Goal: Information Seeking & Learning: Learn about a topic

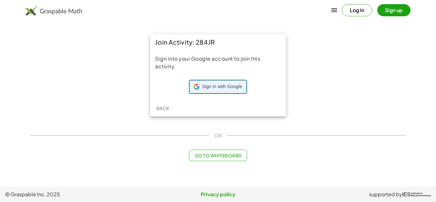
click at [209, 85] on span "Sign in with Google" at bounding box center [222, 87] width 40 height 6
click at [313, 12] on div "Log in Sign up" at bounding box center [218, 10] width 436 height 15
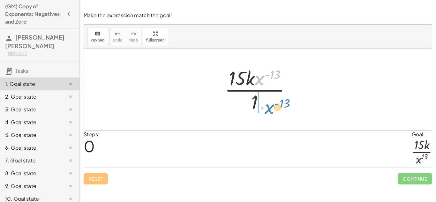
drag, startPoint x: 260, startPoint y: 80, endPoint x: 269, endPoint y: 108, distance: 30.0
click at [269, 108] on div at bounding box center [259, 89] width 77 height 49
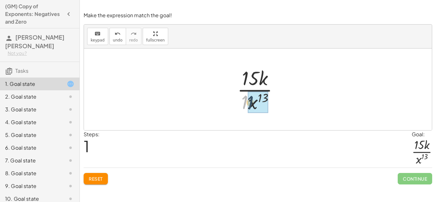
drag, startPoint x: 245, startPoint y: 104, endPoint x: 252, endPoint y: 104, distance: 6.7
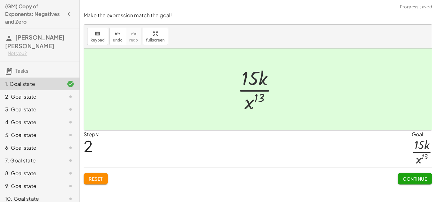
click at [405, 178] on span "Continue" at bounding box center [414, 179] width 24 height 6
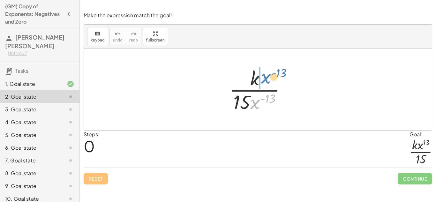
drag, startPoint x: 254, startPoint y: 102, endPoint x: 264, endPoint y: 77, distance: 27.2
click at [264, 77] on div at bounding box center [260, 89] width 68 height 49
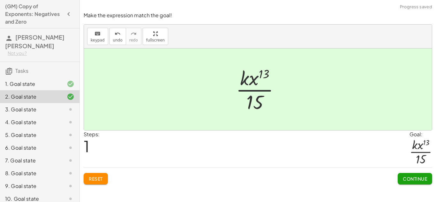
click at [414, 179] on span "Continue" at bounding box center [414, 179] width 24 height 6
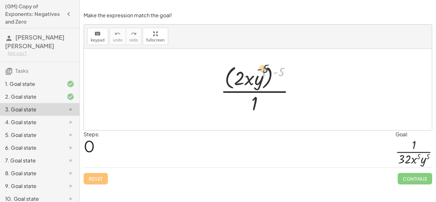
drag, startPoint x: 282, startPoint y: 72, endPoint x: 265, endPoint y: 69, distance: 17.5
click at [265, 69] on div at bounding box center [259, 89] width 85 height 52
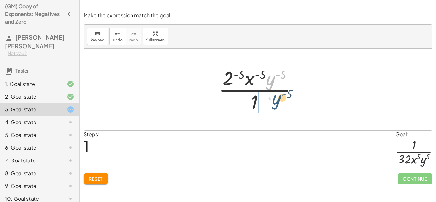
drag, startPoint x: 269, startPoint y: 82, endPoint x: 270, endPoint y: 109, distance: 27.1
click at [270, 109] on div at bounding box center [260, 89] width 90 height 49
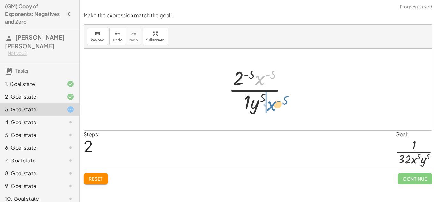
drag, startPoint x: 259, startPoint y: 80, endPoint x: 270, endPoint y: 107, distance: 29.2
click at [270, 107] on div at bounding box center [259, 89] width 69 height 49
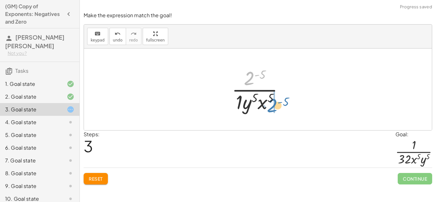
drag, startPoint x: 248, startPoint y: 80, endPoint x: 269, endPoint y: 107, distance: 34.3
click at [269, 107] on div at bounding box center [259, 89] width 63 height 49
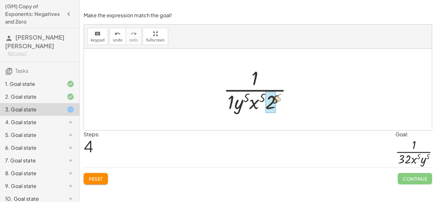
drag, startPoint x: 278, startPoint y: 98, endPoint x: 271, endPoint y: 102, distance: 7.4
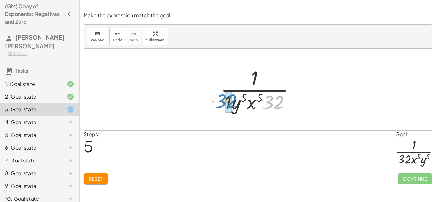
drag, startPoint x: 276, startPoint y: 105, endPoint x: 229, endPoint y: 103, distance: 47.2
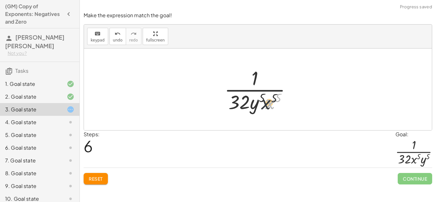
drag, startPoint x: 270, startPoint y: 102, endPoint x: 252, endPoint y: 102, distance: 18.5
click at [252, 102] on div at bounding box center [260, 89] width 78 height 49
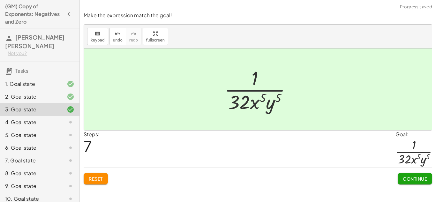
click at [411, 175] on button "Continue" at bounding box center [414, 178] width 34 height 11
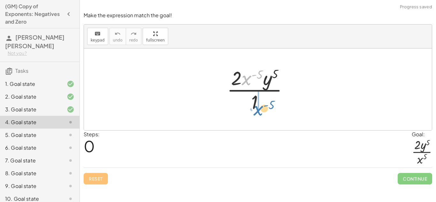
drag, startPoint x: 246, startPoint y: 79, endPoint x: 258, endPoint y: 109, distance: 32.5
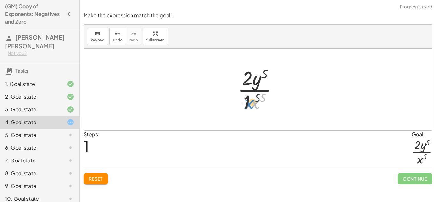
drag, startPoint x: 256, startPoint y: 108, endPoint x: 250, endPoint y: 108, distance: 5.7
click at [250, 108] on div at bounding box center [259, 89] width 51 height 49
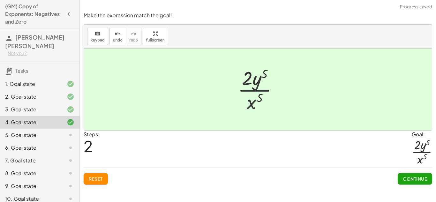
click at [409, 176] on span "Continue" at bounding box center [414, 179] width 24 height 6
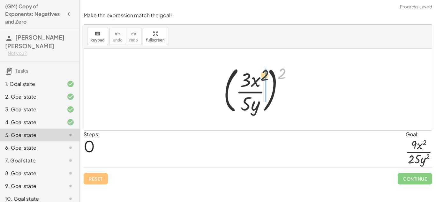
drag, startPoint x: 279, startPoint y: 76, endPoint x: 256, endPoint y: 78, distance: 22.4
click at [256, 78] on div at bounding box center [260, 89] width 80 height 53
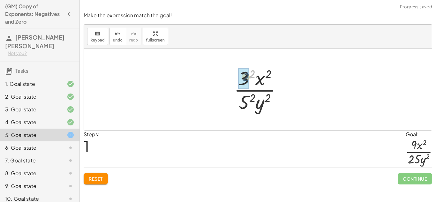
drag, startPoint x: 250, startPoint y: 77, endPoint x: 247, endPoint y: 78, distance: 3.6
drag, startPoint x: 249, startPoint y: 97, endPoint x: 245, endPoint y: 100, distance: 5.0
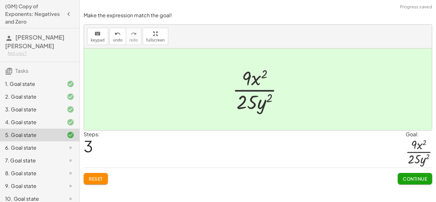
click at [406, 176] on span "Continue" at bounding box center [414, 179] width 24 height 6
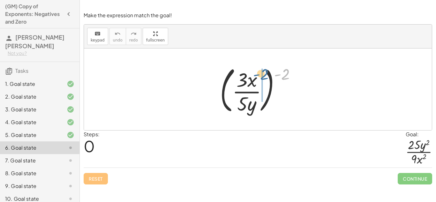
drag, startPoint x: 287, startPoint y: 74, endPoint x: 266, endPoint y: 74, distance: 21.7
click at [266, 74] on div at bounding box center [259, 89] width 87 height 53
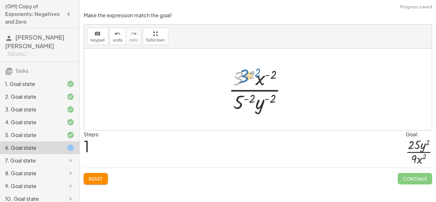
click at [241, 78] on div at bounding box center [260, 89] width 70 height 49
drag, startPoint x: 255, startPoint y: 74, endPoint x: 246, endPoint y: 79, distance: 9.6
click at [246, 79] on div at bounding box center [260, 89] width 70 height 49
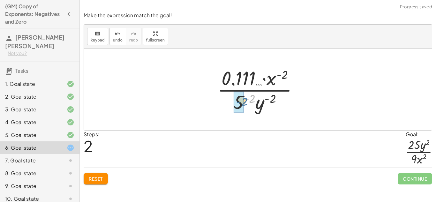
drag, startPoint x: 249, startPoint y: 95, endPoint x: 241, endPoint y: 98, distance: 8.2
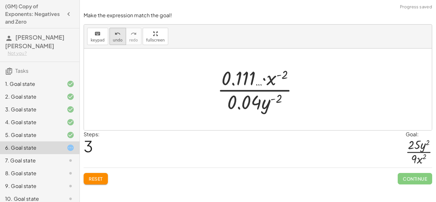
click at [114, 35] on icon "undo" at bounding box center [117, 34] width 6 height 8
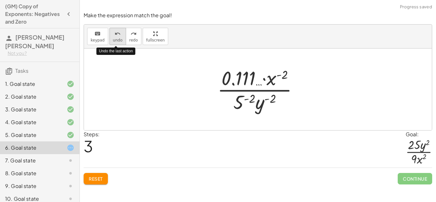
click at [114, 35] on icon "undo" at bounding box center [117, 34] width 6 height 8
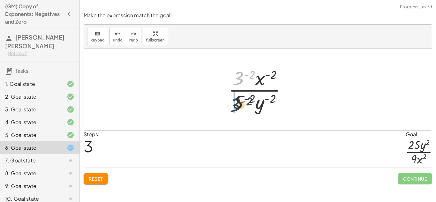
drag, startPoint x: 239, startPoint y: 78, endPoint x: 239, endPoint y: 117, distance: 39.2
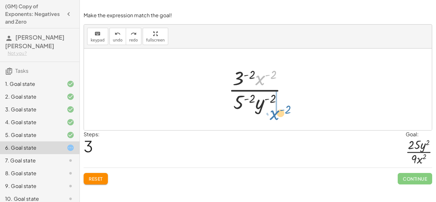
drag, startPoint x: 259, startPoint y: 76, endPoint x: 272, endPoint y: 108, distance: 34.2
click at [272, 108] on div at bounding box center [260, 89] width 70 height 49
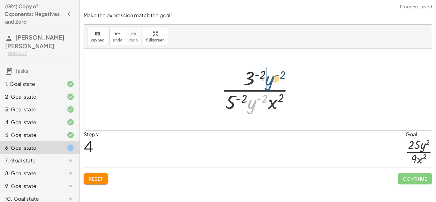
drag, startPoint x: 252, startPoint y: 104, endPoint x: 272, endPoint y: 76, distance: 34.1
click at [272, 76] on div at bounding box center [260, 89] width 84 height 49
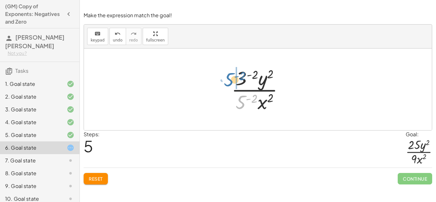
drag, startPoint x: 243, startPoint y: 100, endPoint x: 231, endPoint y: 77, distance: 26.4
click at [231, 77] on div at bounding box center [260, 89] width 64 height 49
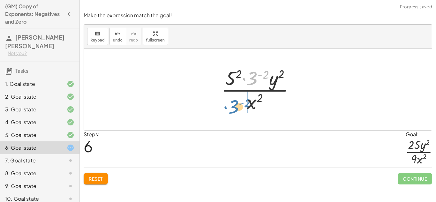
drag, startPoint x: 253, startPoint y: 77, endPoint x: 235, endPoint y: 105, distance: 33.6
click at [235, 105] on div at bounding box center [260, 89] width 85 height 49
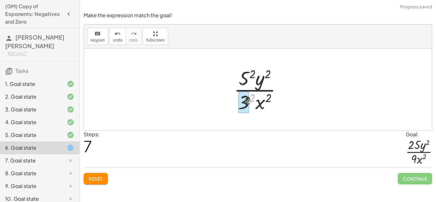
drag, startPoint x: 251, startPoint y: 99, endPoint x: 245, endPoint y: 102, distance: 6.6
drag, startPoint x: 250, startPoint y: 70, endPoint x: 244, endPoint y: 75, distance: 7.7
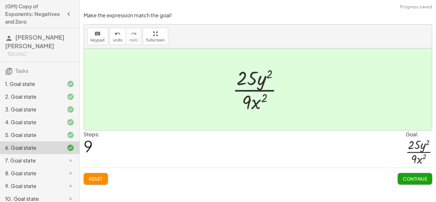
click at [407, 177] on span "Continue" at bounding box center [414, 179] width 24 height 6
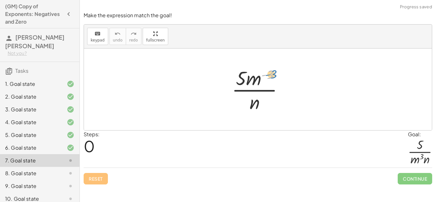
click at [273, 71] on div at bounding box center [259, 89] width 63 height 49
drag, startPoint x: 254, startPoint y: 80, endPoint x: 274, endPoint y: 109, distance: 35.1
click at [274, 109] on div at bounding box center [259, 89] width 63 height 49
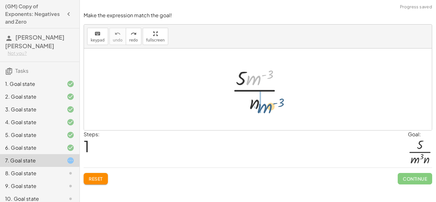
drag, startPoint x: 253, startPoint y: 78, endPoint x: 264, endPoint y: 106, distance: 29.9
click at [264, 106] on div at bounding box center [259, 89] width 63 height 49
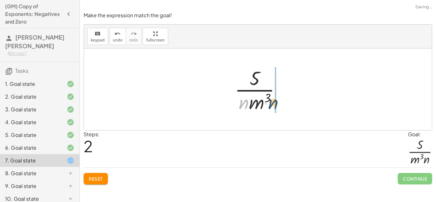
drag, startPoint x: 245, startPoint y: 104, endPoint x: 276, endPoint y: 105, distance: 30.9
click at [276, 105] on div at bounding box center [260, 89] width 58 height 49
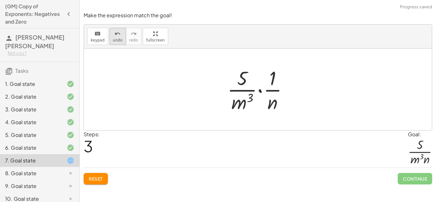
click at [114, 36] on icon "undo" at bounding box center [117, 34] width 6 height 8
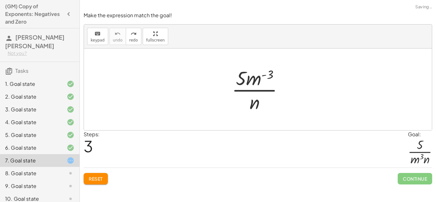
click at [103, 174] on button "Reset" at bounding box center [96, 178] width 24 height 11
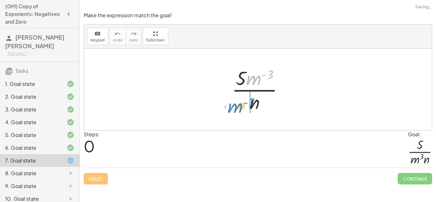
drag, startPoint x: 253, startPoint y: 83, endPoint x: 234, endPoint y: 110, distance: 33.7
click at [234, 110] on div at bounding box center [259, 89] width 63 height 49
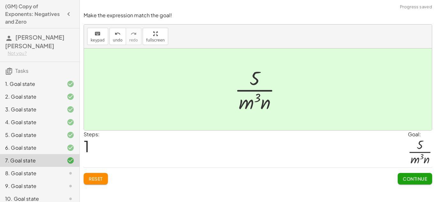
click at [410, 177] on span "Continue" at bounding box center [414, 179] width 24 height 6
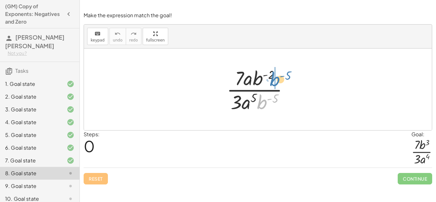
drag, startPoint x: 261, startPoint y: 105, endPoint x: 274, endPoint y: 83, distance: 25.4
click at [274, 83] on div at bounding box center [259, 89] width 73 height 49
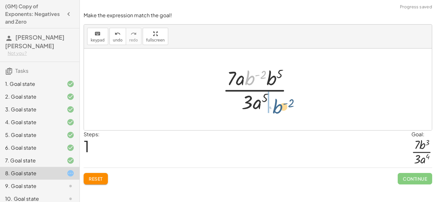
drag, startPoint x: 252, startPoint y: 80, endPoint x: 280, endPoint y: 109, distance: 40.4
click at [280, 109] on div at bounding box center [259, 89] width 81 height 49
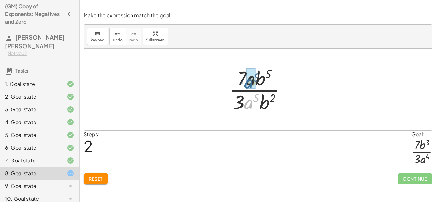
drag, startPoint x: 248, startPoint y: 104, endPoint x: 248, endPoint y: 83, distance: 20.7
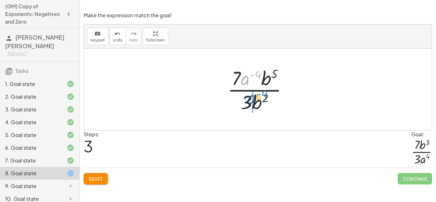
drag, startPoint x: 245, startPoint y: 81, endPoint x: 253, endPoint y: 104, distance: 23.7
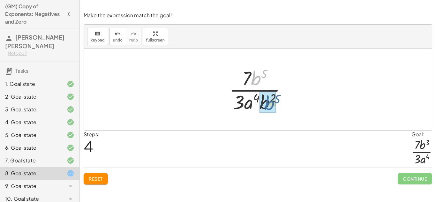
drag, startPoint x: 256, startPoint y: 80, endPoint x: 269, endPoint y: 106, distance: 29.7
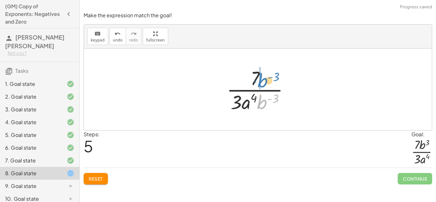
drag, startPoint x: 262, startPoint y: 103, endPoint x: 263, endPoint y: 81, distance: 21.7
click at [263, 81] on div at bounding box center [260, 89] width 74 height 49
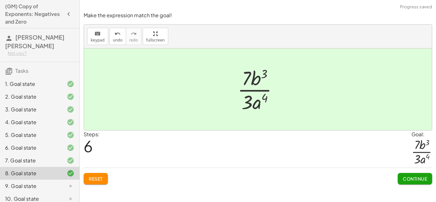
click at [406, 177] on span "Continue" at bounding box center [414, 179] width 24 height 6
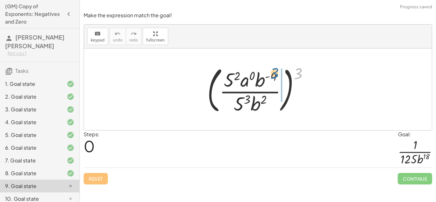
drag, startPoint x: 299, startPoint y: 75, endPoint x: 274, endPoint y: 75, distance: 24.9
click at [274, 75] on div at bounding box center [260, 89] width 113 height 53
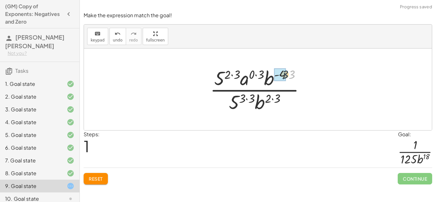
drag, startPoint x: 291, startPoint y: 73, endPoint x: 282, endPoint y: 73, distance: 8.9
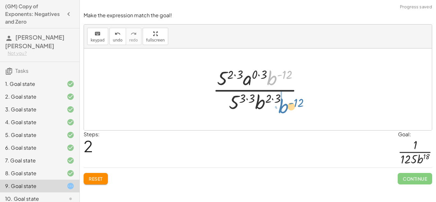
drag, startPoint x: 270, startPoint y: 79, endPoint x: 282, endPoint y: 107, distance: 30.3
click at [282, 107] on div at bounding box center [259, 89] width 101 height 49
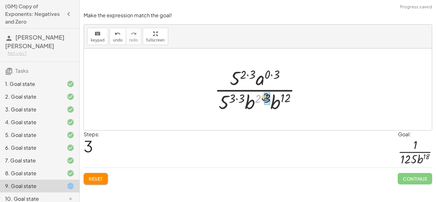
drag, startPoint x: 258, startPoint y: 101, endPoint x: 266, endPoint y: 99, distance: 8.1
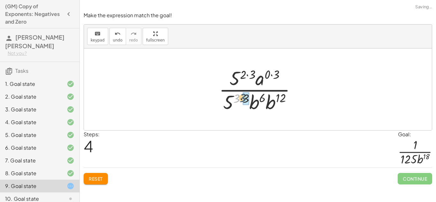
drag, startPoint x: 237, startPoint y: 99, endPoint x: 245, endPoint y: 98, distance: 7.4
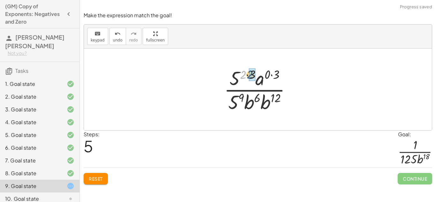
drag, startPoint x: 243, startPoint y: 77, endPoint x: 250, endPoint y: 77, distance: 7.0
drag, startPoint x: 270, startPoint y: 73, endPoint x: 263, endPoint y: 73, distance: 7.3
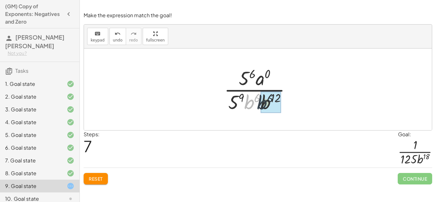
drag, startPoint x: 248, startPoint y: 104, endPoint x: 262, endPoint y: 104, distance: 14.0
drag, startPoint x: 254, startPoint y: 98, endPoint x: 273, endPoint y: 98, distance: 18.5
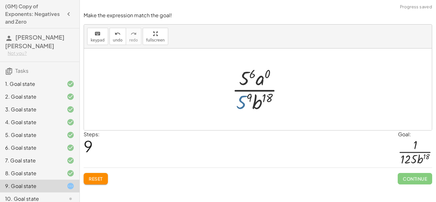
click at [243, 100] on div at bounding box center [260, 89] width 62 height 49
drag, startPoint x: 243, startPoint y: 100, endPoint x: 241, endPoint y: 84, distance: 16.3
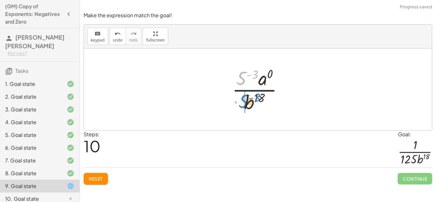
drag, startPoint x: 242, startPoint y: 77, endPoint x: 243, endPoint y: 100, distance: 23.9
click at [243, 100] on div at bounding box center [260, 89] width 62 height 49
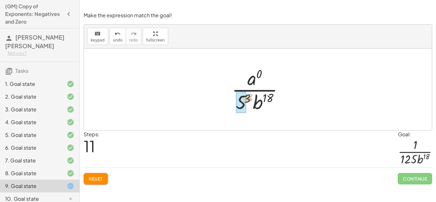
drag, startPoint x: 250, startPoint y: 98, endPoint x: 242, endPoint y: 99, distance: 7.9
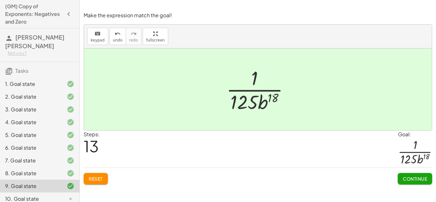
click at [419, 178] on span "Continue" at bounding box center [414, 179] width 24 height 6
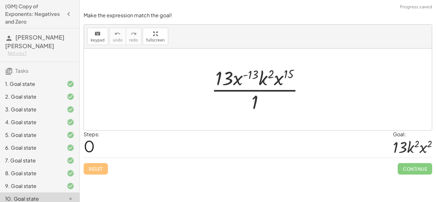
scroll to position [108, 0]
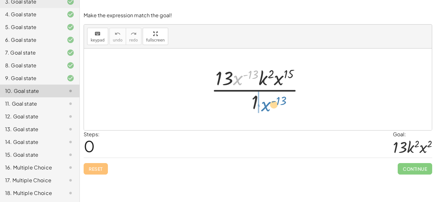
drag, startPoint x: 236, startPoint y: 78, endPoint x: 264, endPoint y: 105, distance: 38.3
click at [264, 105] on div at bounding box center [260, 89] width 104 height 49
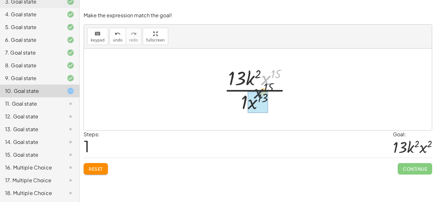
drag, startPoint x: 266, startPoint y: 79, endPoint x: 254, endPoint y: 103, distance: 25.9
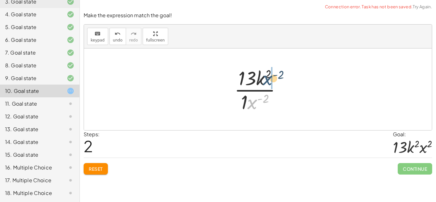
drag, startPoint x: 253, startPoint y: 105, endPoint x: 268, endPoint y: 81, distance: 28.4
click at [268, 81] on div at bounding box center [260, 89] width 59 height 49
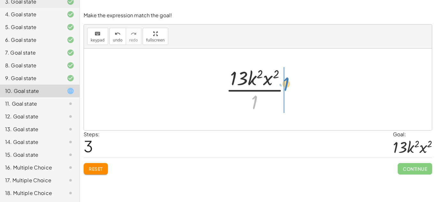
drag, startPoint x: 252, startPoint y: 102, endPoint x: 283, endPoint y: 84, distance: 36.4
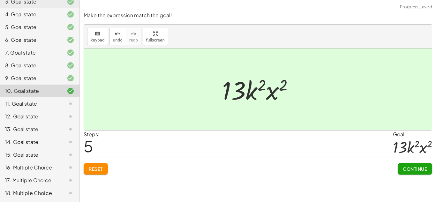
click at [412, 169] on span "Continue" at bounding box center [414, 169] width 24 height 6
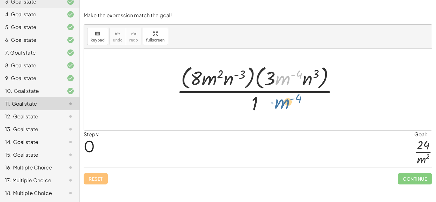
drag, startPoint x: 281, startPoint y: 80, endPoint x: 281, endPoint y: 108, distance: 28.7
click at [281, 108] on div at bounding box center [259, 89] width 173 height 52
drag, startPoint x: 284, startPoint y: 79, endPoint x: 266, endPoint y: 110, distance: 35.7
click at [266, 110] on div at bounding box center [259, 89] width 173 height 52
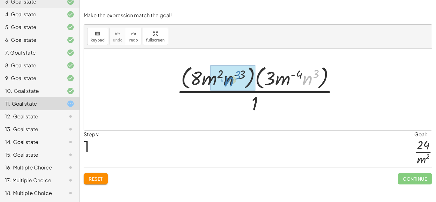
drag, startPoint x: 309, startPoint y: 81, endPoint x: 230, endPoint y: 82, distance: 78.8
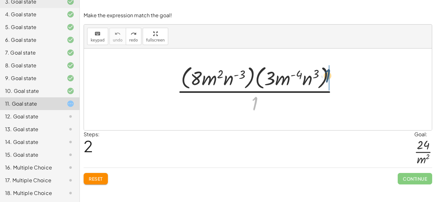
drag, startPoint x: 255, startPoint y: 100, endPoint x: 332, endPoint y: 70, distance: 82.8
click at [332, 70] on div at bounding box center [259, 89] width 173 height 52
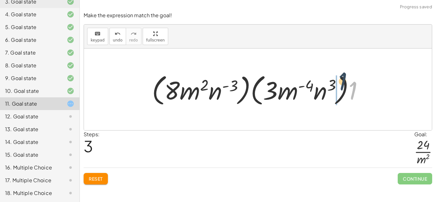
drag, startPoint x: 351, startPoint y: 86, endPoint x: 336, endPoint y: 74, distance: 19.3
click at [336, 74] on div at bounding box center [260, 89] width 223 height 37
click at [95, 177] on span "Reset" at bounding box center [96, 179] width 14 height 6
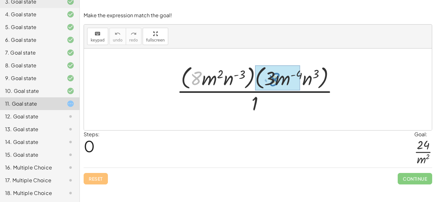
drag, startPoint x: 194, startPoint y: 79, endPoint x: 270, endPoint y: 80, distance: 76.2
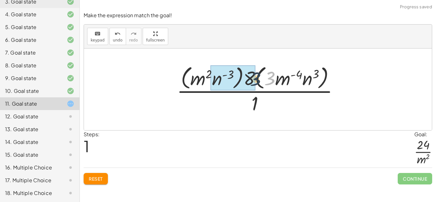
drag, startPoint x: 266, startPoint y: 78, endPoint x: 249, endPoint y: 79, distance: 17.2
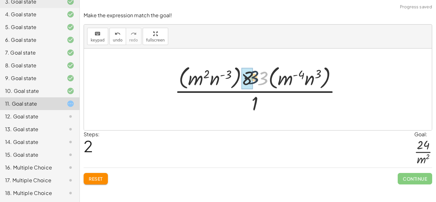
drag, startPoint x: 259, startPoint y: 79, endPoint x: 248, endPoint y: 78, distance: 10.2
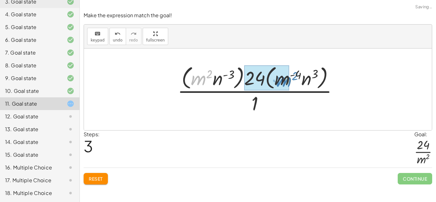
drag, startPoint x: 199, startPoint y: 78, endPoint x: 284, endPoint y: 80, distance: 84.8
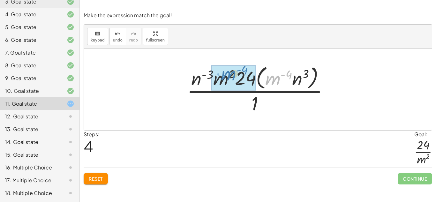
drag, startPoint x: 271, startPoint y: 80, endPoint x: 226, endPoint y: 79, distance: 45.0
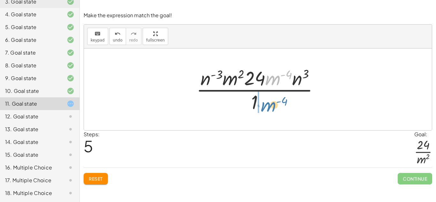
drag, startPoint x: 273, startPoint y: 81, endPoint x: 267, endPoint y: 108, distance: 27.6
click at [267, 108] on div at bounding box center [260, 89] width 134 height 49
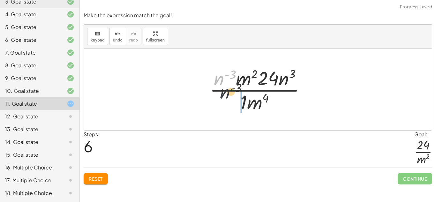
drag, startPoint x: 218, startPoint y: 81, endPoint x: 232, endPoint y: 109, distance: 31.7
click at [232, 109] on div at bounding box center [259, 89] width 107 height 49
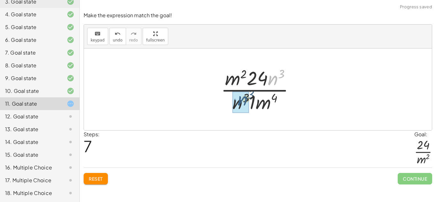
drag, startPoint x: 273, startPoint y: 79, endPoint x: 239, endPoint y: 103, distance: 41.4
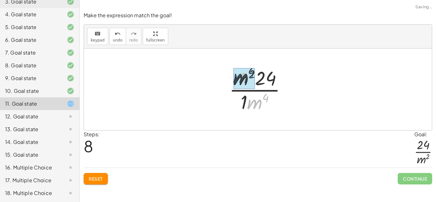
drag, startPoint x: 257, startPoint y: 108, endPoint x: 239, endPoint y: 77, distance: 35.7
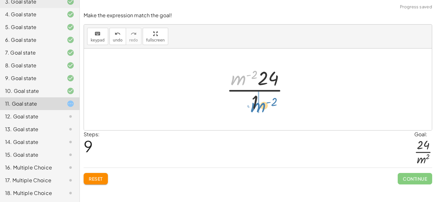
drag, startPoint x: 238, startPoint y: 80, endPoint x: 257, endPoint y: 107, distance: 33.4
click at [257, 107] on div at bounding box center [260, 89] width 74 height 49
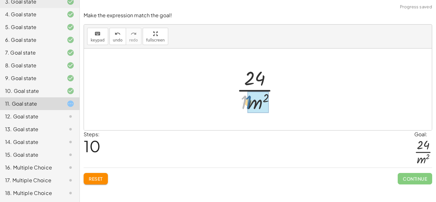
drag, startPoint x: 245, startPoint y: 102, endPoint x: 251, endPoint y: 102, distance: 5.7
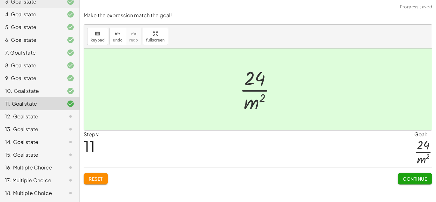
click at [404, 175] on button "Continue" at bounding box center [414, 178] width 34 height 11
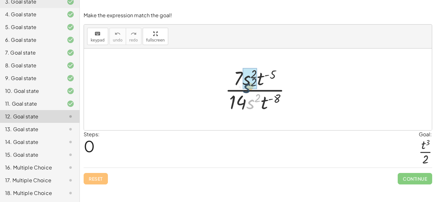
drag, startPoint x: 250, startPoint y: 105, endPoint x: 246, endPoint y: 84, distance: 20.5
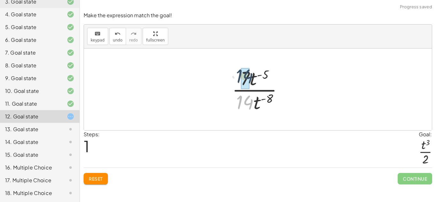
drag, startPoint x: 243, startPoint y: 102, endPoint x: 243, endPoint y: 76, distance: 26.2
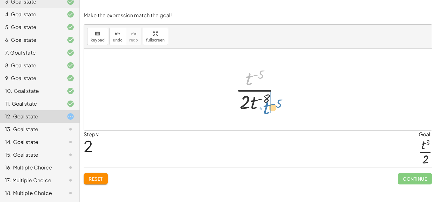
drag, startPoint x: 247, startPoint y: 78, endPoint x: 265, endPoint y: 107, distance: 33.9
click at [265, 107] on div at bounding box center [260, 89] width 56 height 49
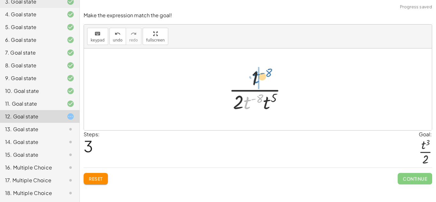
drag, startPoint x: 245, startPoint y: 104, endPoint x: 254, endPoint y: 78, distance: 27.3
click at [254, 78] on div at bounding box center [260, 89] width 70 height 49
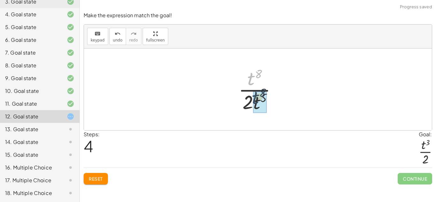
drag, startPoint x: 250, startPoint y: 79, endPoint x: 256, endPoint y: 104, distance: 25.5
drag, startPoint x: 255, startPoint y: 104, endPoint x: 253, endPoint y: 82, distance: 22.7
click at [253, 82] on div at bounding box center [259, 89] width 55 height 49
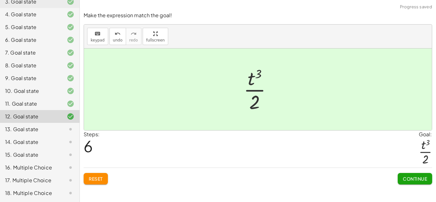
click at [404, 180] on span "Continue" at bounding box center [414, 179] width 24 height 6
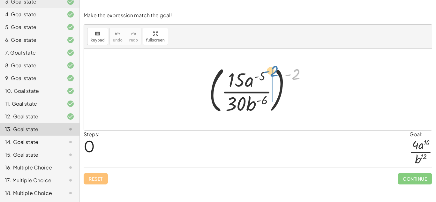
drag, startPoint x: 294, startPoint y: 76, endPoint x: 270, endPoint y: 73, distance: 24.1
click at [270, 73] on div at bounding box center [260, 89] width 109 height 53
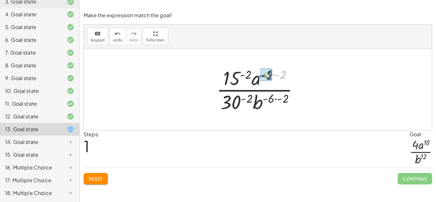
drag, startPoint x: 282, startPoint y: 73, endPoint x: 269, endPoint y: 75, distance: 13.5
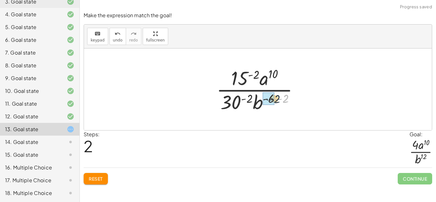
drag, startPoint x: 286, startPoint y: 99, endPoint x: 273, endPoint y: 99, distance: 12.8
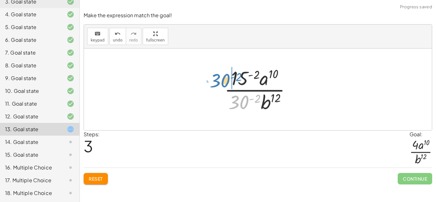
drag, startPoint x: 243, startPoint y: 103, endPoint x: 226, endPoint y: 80, distance: 28.6
click at [226, 80] on div at bounding box center [260, 89] width 78 height 49
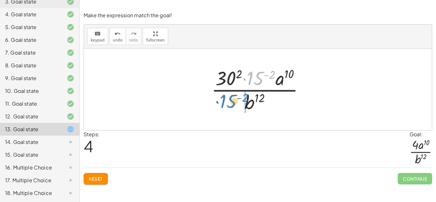
drag, startPoint x: 253, startPoint y: 78, endPoint x: 226, endPoint y: 102, distance: 36.2
click at [226, 102] on div at bounding box center [260, 89] width 104 height 49
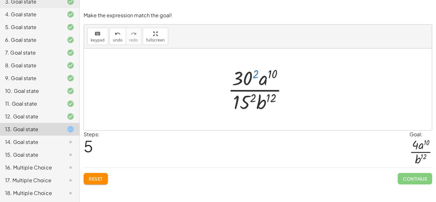
click at [253, 73] on div at bounding box center [259, 89] width 71 height 49
click at [240, 78] on div at bounding box center [259, 89] width 71 height 49
drag, startPoint x: 254, startPoint y: 72, endPoint x: 244, endPoint y: 76, distance: 10.9
drag, startPoint x: 252, startPoint y: 99, endPoint x: 244, endPoint y: 100, distance: 7.8
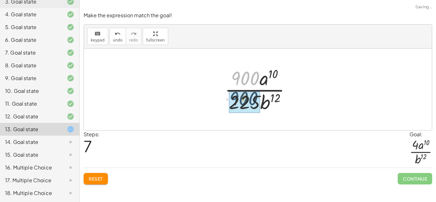
drag, startPoint x: 245, startPoint y: 77, endPoint x: 243, endPoint y: 99, distance: 22.1
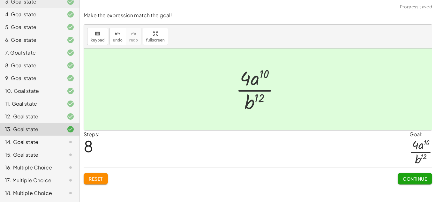
click at [401, 175] on button "Continue" at bounding box center [414, 178] width 34 height 11
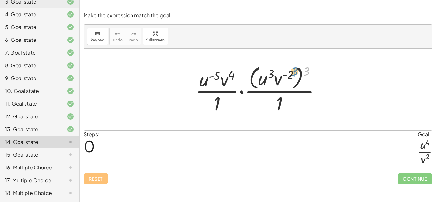
drag, startPoint x: 305, startPoint y: 70, endPoint x: 292, endPoint y: 70, distance: 13.1
click at [292, 70] on div at bounding box center [260, 89] width 136 height 52
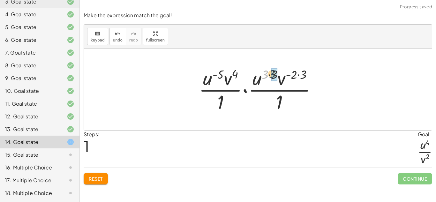
drag, startPoint x: 264, startPoint y: 74, endPoint x: 271, endPoint y: 73, distance: 7.7
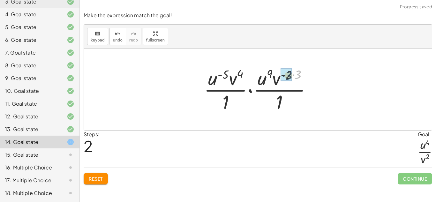
drag, startPoint x: 297, startPoint y: 74, endPoint x: 287, endPoint y: 75, distance: 10.2
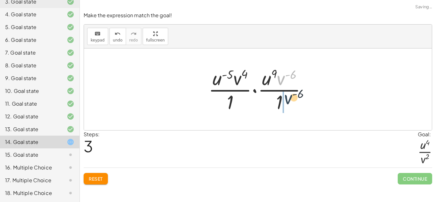
drag, startPoint x: 281, startPoint y: 81, endPoint x: 288, endPoint y: 108, distance: 28.2
click at [288, 108] on div at bounding box center [260, 89] width 110 height 49
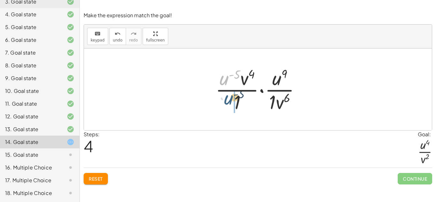
drag, startPoint x: 225, startPoint y: 80, endPoint x: 229, endPoint y: 102, distance: 22.3
click at [229, 102] on div at bounding box center [260, 89] width 96 height 49
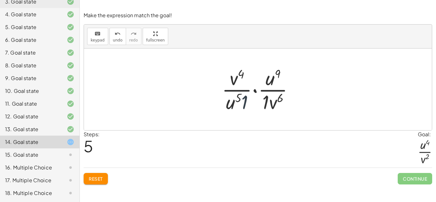
click at [242, 101] on div at bounding box center [259, 89] width 83 height 49
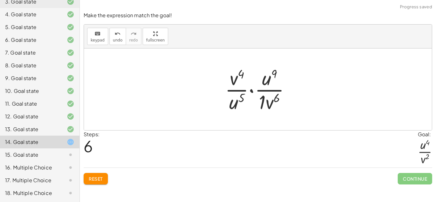
click at [263, 102] on div at bounding box center [260, 89] width 77 height 49
drag, startPoint x: 262, startPoint y: 102, endPoint x: 266, endPoint y: 102, distance: 4.1
click at [266, 102] on div at bounding box center [260, 89] width 70 height 49
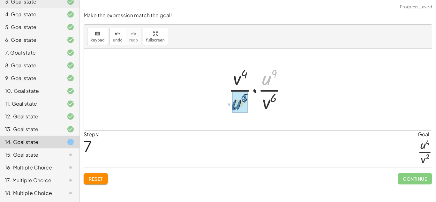
drag, startPoint x: 268, startPoint y: 79, endPoint x: 238, endPoint y: 104, distance: 39.6
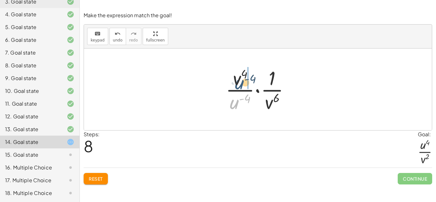
drag, startPoint x: 235, startPoint y: 104, endPoint x: 241, endPoint y: 84, distance: 21.8
click at [241, 84] on div at bounding box center [260, 89] width 76 height 49
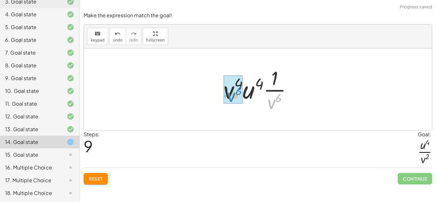
drag, startPoint x: 267, startPoint y: 101, endPoint x: 227, endPoint y: 94, distance: 41.1
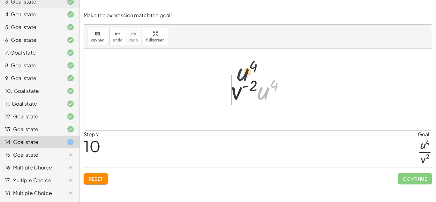
drag, startPoint x: 263, startPoint y: 92, endPoint x: 235, endPoint y: 69, distance: 36.5
click at [235, 69] on div "· · [GEOGRAPHIC_DATA] ( - 5 ) · v 4 · 1 · · ( · [GEOGRAPHIC_DATA] 3 · v ( - 2 )…" at bounding box center [258, 89] width 348 height 82
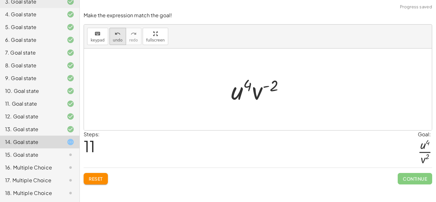
click at [114, 40] on span "undo" at bounding box center [118, 40] width 10 height 4
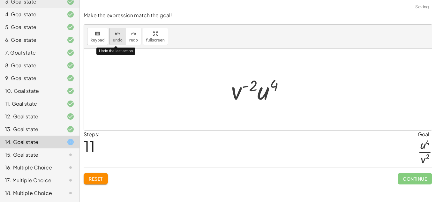
click at [114, 40] on span "undo" at bounding box center [118, 40] width 10 height 4
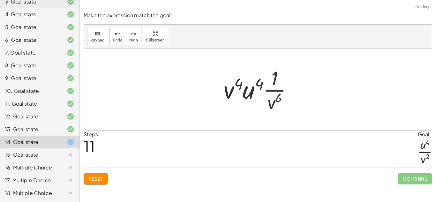
click at [99, 174] on button "Reset" at bounding box center [96, 178] width 24 height 11
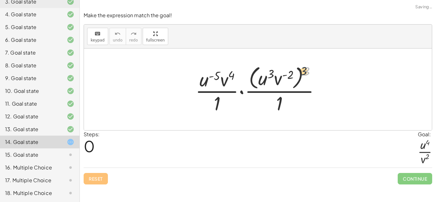
drag, startPoint x: 306, startPoint y: 70, endPoint x: 298, endPoint y: 70, distance: 8.0
click at [298, 70] on div at bounding box center [260, 89] width 136 height 52
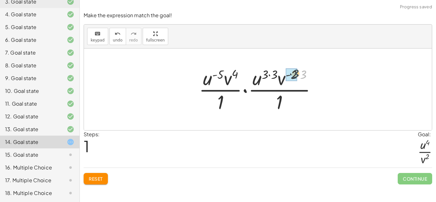
drag, startPoint x: 302, startPoint y: 74, endPoint x: 293, endPoint y: 73, distance: 8.9
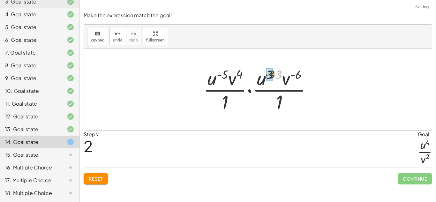
drag, startPoint x: 281, startPoint y: 74, endPoint x: 272, endPoint y: 74, distance: 8.3
click at [272, 74] on div at bounding box center [260, 89] width 120 height 49
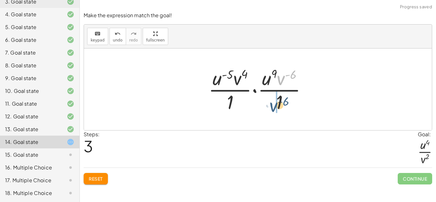
drag, startPoint x: 283, startPoint y: 79, endPoint x: 276, endPoint y: 106, distance: 28.4
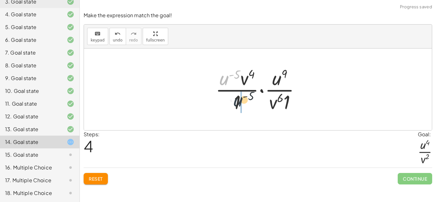
drag, startPoint x: 223, startPoint y: 80, endPoint x: 239, endPoint y: 107, distance: 30.8
click at [239, 107] on div at bounding box center [260, 89] width 96 height 49
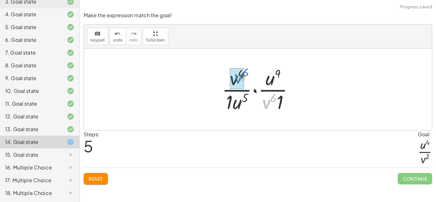
drag, startPoint x: 268, startPoint y: 104, endPoint x: 239, endPoint y: 79, distance: 38.6
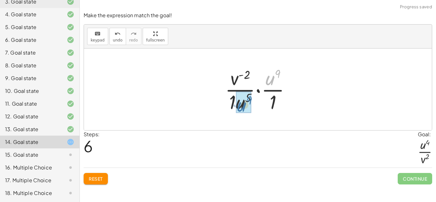
drag, startPoint x: 270, startPoint y: 77, endPoint x: 240, endPoint y: 105, distance: 40.8
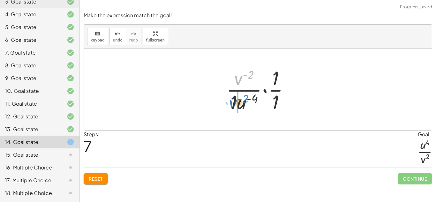
drag, startPoint x: 238, startPoint y: 81, endPoint x: 232, endPoint y: 105, distance: 24.5
click at [232, 105] on div at bounding box center [260, 89] width 74 height 49
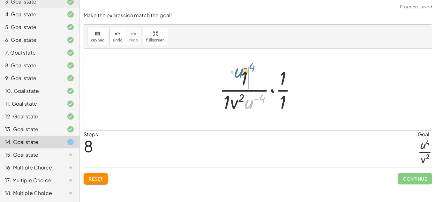
drag, startPoint x: 252, startPoint y: 106, endPoint x: 242, endPoint y: 76, distance: 31.1
click at [242, 76] on div at bounding box center [260, 89] width 89 height 49
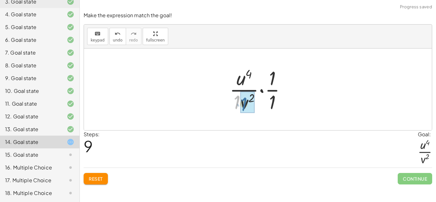
drag, startPoint x: 238, startPoint y: 101, endPoint x: 245, endPoint y: 103, distance: 7.0
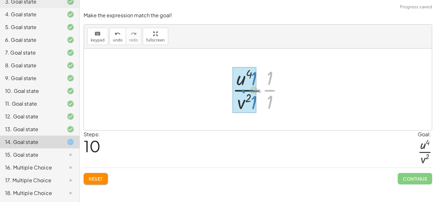
drag, startPoint x: 270, startPoint y: 91, endPoint x: 253, endPoint y: 91, distance: 16.9
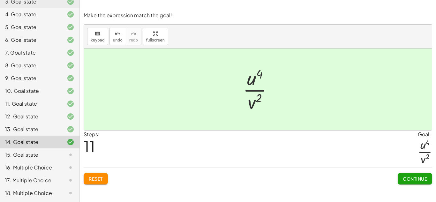
click at [416, 180] on span "Continue" at bounding box center [414, 179] width 24 height 6
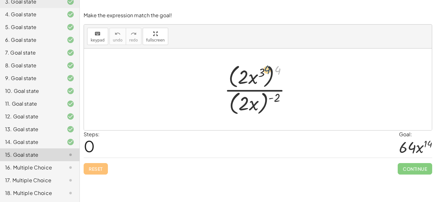
drag, startPoint x: 276, startPoint y: 73, endPoint x: 265, endPoint y: 72, distance: 11.2
click at [265, 72] on div at bounding box center [260, 89] width 78 height 55
drag, startPoint x: 279, startPoint y: 70, endPoint x: 261, endPoint y: 71, distance: 18.2
click at [261, 71] on div at bounding box center [260, 89] width 78 height 55
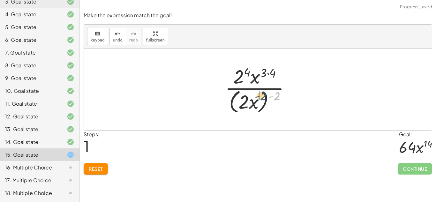
drag, startPoint x: 274, startPoint y: 93, endPoint x: 259, endPoint y: 94, distance: 15.3
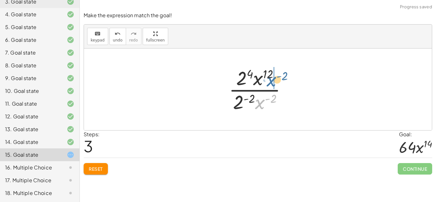
drag, startPoint x: 258, startPoint y: 100, endPoint x: 269, endPoint y: 77, distance: 25.4
click at [269, 77] on div at bounding box center [259, 89] width 69 height 49
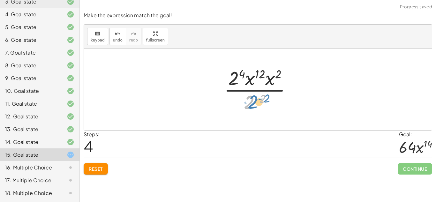
click at [255, 102] on div at bounding box center [260, 89] width 79 height 49
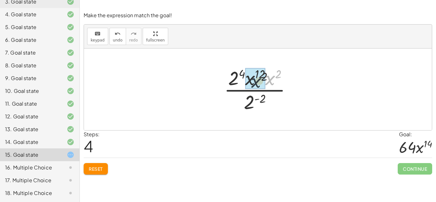
drag, startPoint x: 269, startPoint y: 79, endPoint x: 249, endPoint y: 82, distance: 20.3
drag, startPoint x: 278, startPoint y: 72, endPoint x: 261, endPoint y: 73, distance: 17.0
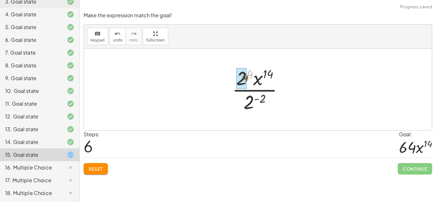
drag, startPoint x: 250, startPoint y: 74, endPoint x: 243, endPoint y: 80, distance: 9.1
drag, startPoint x: 251, startPoint y: 100, endPoint x: 244, endPoint y: 79, distance: 22.2
click at [244, 79] on div at bounding box center [259, 89] width 63 height 49
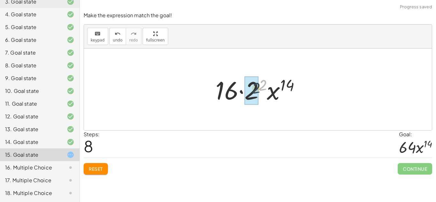
drag, startPoint x: 262, startPoint y: 85, endPoint x: 252, endPoint y: 90, distance: 11.6
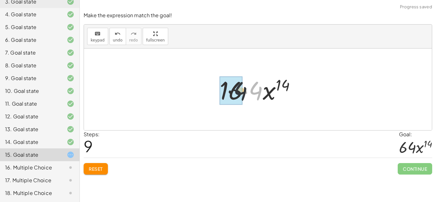
drag, startPoint x: 255, startPoint y: 92, endPoint x: 231, endPoint y: 93, distance: 23.6
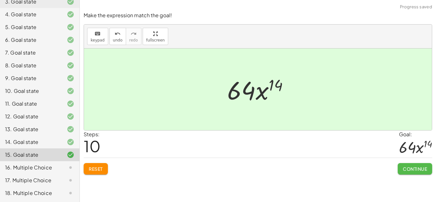
click at [413, 168] on span "Continue" at bounding box center [414, 169] width 24 height 6
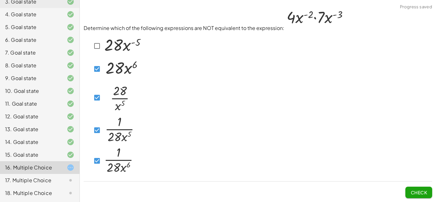
click at [415, 193] on span "Check" at bounding box center [418, 192] width 17 height 6
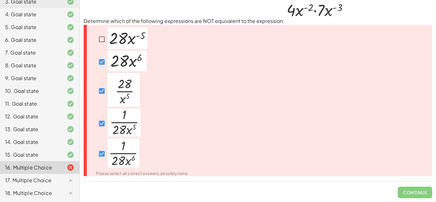
scroll to position [0, 0]
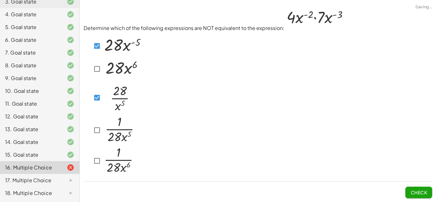
click at [99, 137] on div at bounding box center [113, 130] width 44 height 30
click at [410, 188] on button "Check" at bounding box center [418, 192] width 27 height 11
click at [423, 189] on button "Check" at bounding box center [418, 192] width 27 height 11
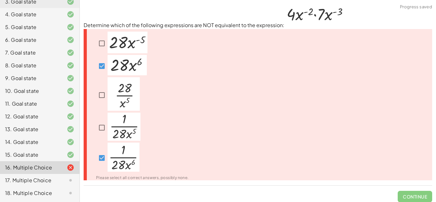
click at [421, 192] on span "Continue" at bounding box center [414, 194] width 34 height 17
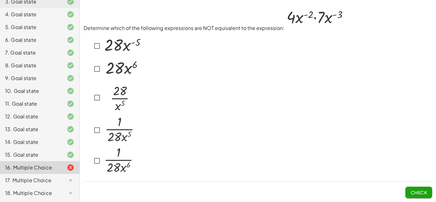
click at [68, 182] on icon at bounding box center [71, 180] width 8 height 8
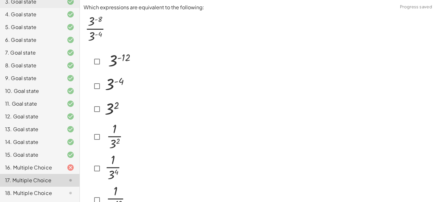
click at [67, 191] on icon at bounding box center [71, 193] width 8 height 8
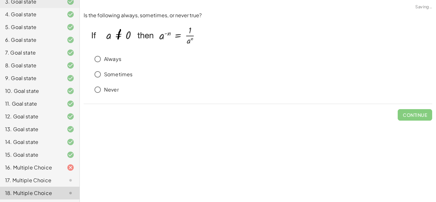
click at [68, 168] on icon at bounding box center [71, 168] width 8 height 8
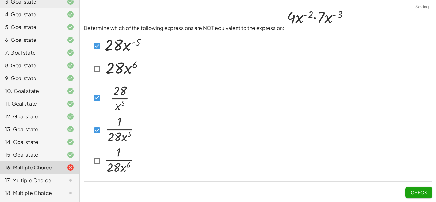
click at [405, 188] on button "Check" at bounding box center [418, 192] width 27 height 11
click at [430, 193] on button "Check" at bounding box center [418, 192] width 27 height 11
click at [72, 181] on icon at bounding box center [71, 180] width 8 height 8
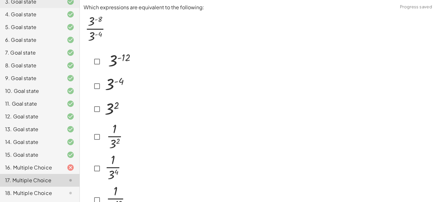
click at [69, 165] on icon at bounding box center [71, 168] width 8 height 8
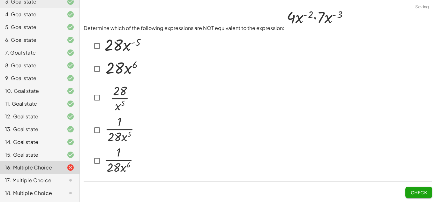
click at [67, 180] on icon at bounding box center [71, 180] width 8 height 8
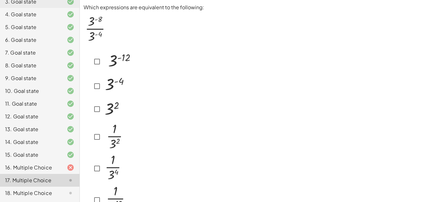
click at [67, 165] on icon at bounding box center [71, 168] width 8 height 8
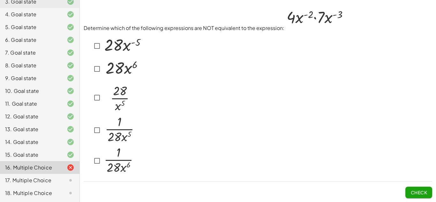
click at [64, 175] on div "17. Multiple Choice" at bounding box center [39, 180] width 79 height 13
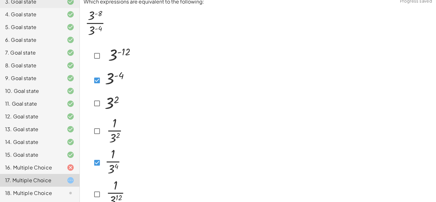
scroll to position [40, 0]
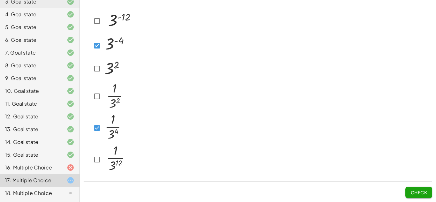
click at [410, 191] on span "Check" at bounding box center [418, 192] width 17 height 6
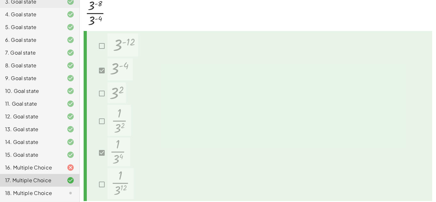
scroll to position [13, 0]
click at [65, 169] on div at bounding box center [65, 168] width 18 height 8
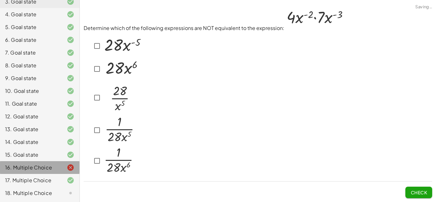
scroll to position [0, 0]
click at [60, 194] on div at bounding box center [65, 193] width 18 height 8
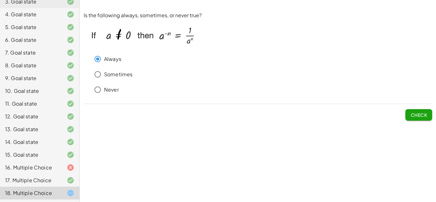
click at [62, 164] on div at bounding box center [65, 168] width 18 height 8
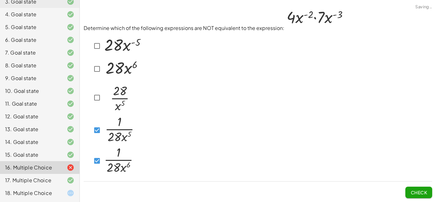
click at [410, 190] on span "Check" at bounding box center [418, 192] width 17 height 6
click at [105, 156] on img at bounding box center [119, 159] width 32 height 29
click at [71, 191] on icon at bounding box center [71, 193] width 8 height 8
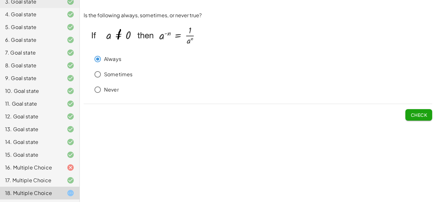
click at [63, 171] on div at bounding box center [65, 168] width 18 height 8
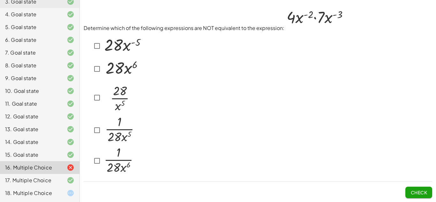
click at [99, 76] on div at bounding box center [116, 69] width 51 height 22
click at [0, 0] on div "Determine which of the following expressions are NOT equivalent to the expressi…" at bounding box center [0, 0] width 0 height 0
click at [419, 194] on span "Check" at bounding box center [418, 192] width 17 height 6
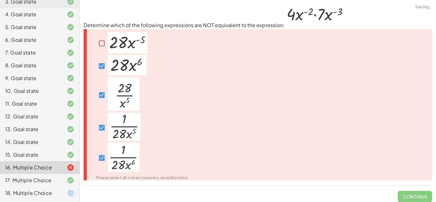
click at [419, 194] on span "Continue" at bounding box center [414, 194] width 34 height 17
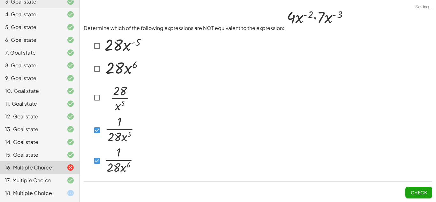
click at [416, 192] on span "Check" at bounding box center [418, 192] width 17 height 6
click at [414, 188] on button "Check" at bounding box center [418, 192] width 27 height 11
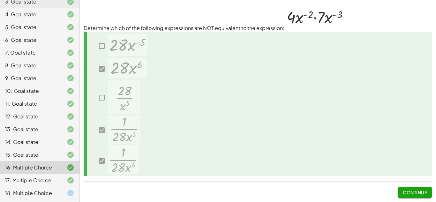
click at [416, 191] on span "Continue" at bounding box center [414, 192] width 24 height 6
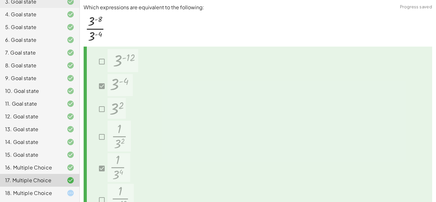
scroll to position [40, 0]
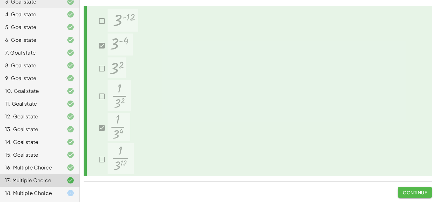
click at [423, 191] on span "Continue" at bounding box center [414, 192] width 24 height 6
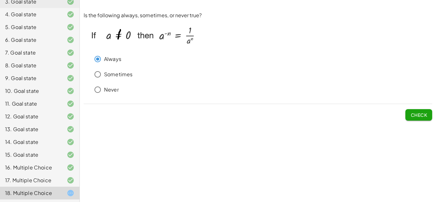
click at [420, 120] on button "Check" at bounding box center [418, 114] width 27 height 11
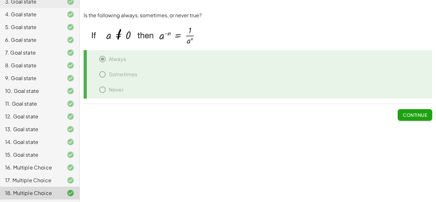
click at [425, 114] on span "Continue" at bounding box center [414, 115] width 24 height 6
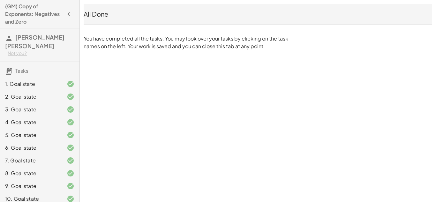
scroll to position [108, 0]
